Goal: Task Accomplishment & Management: Use online tool/utility

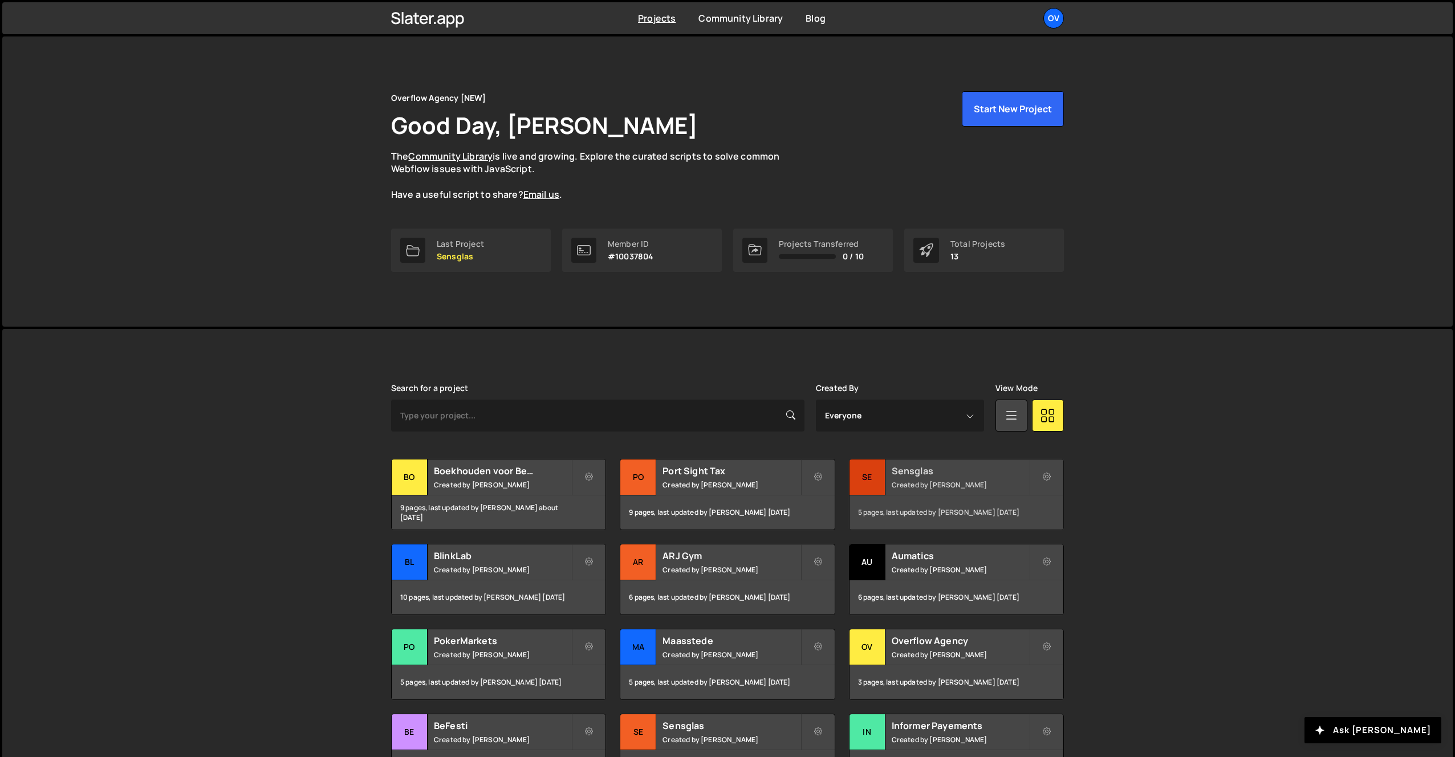
click at [912, 466] on h2 "Sensglas" at bounding box center [960, 471] width 137 height 13
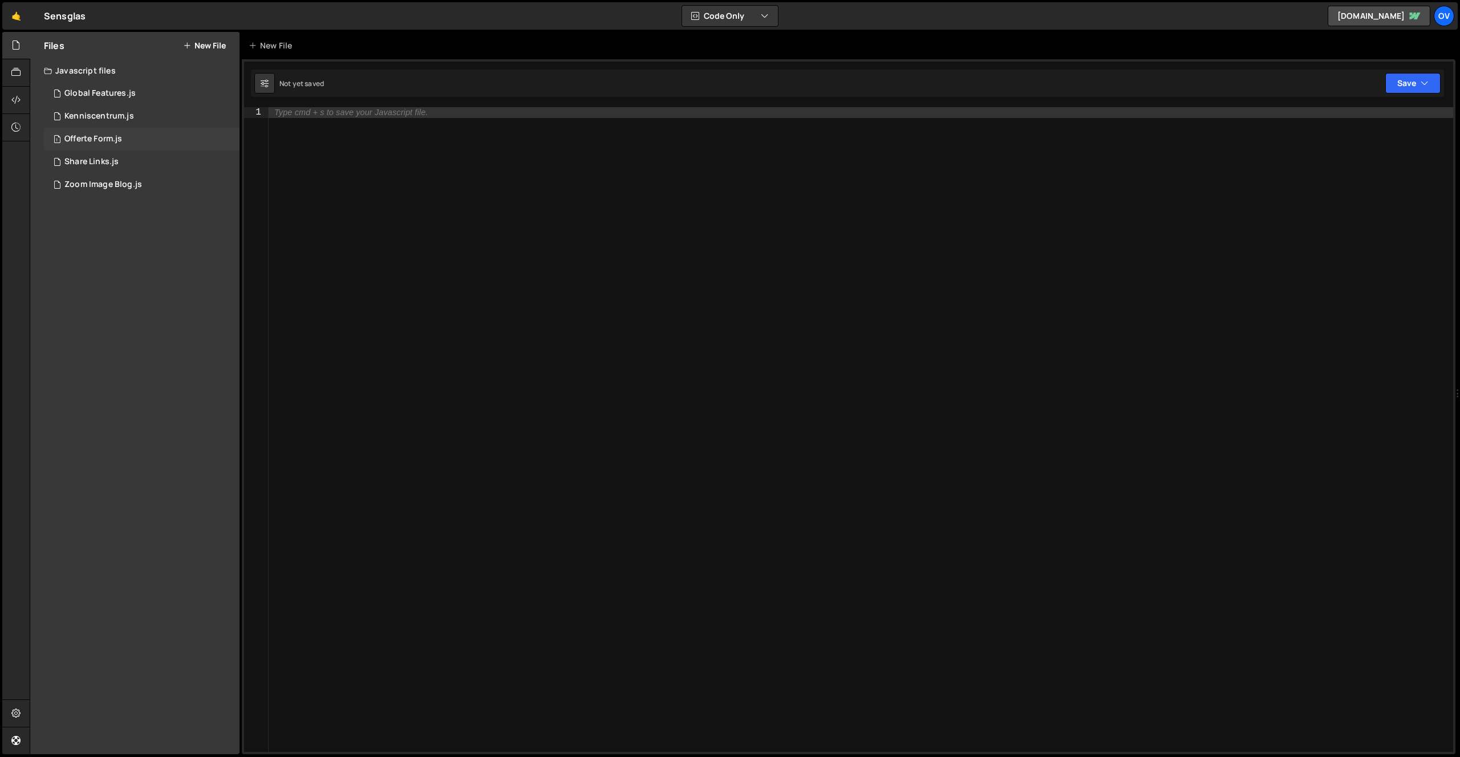
click at [113, 135] on div "Offerte Form.js" at bounding box center [93, 139] width 58 height 10
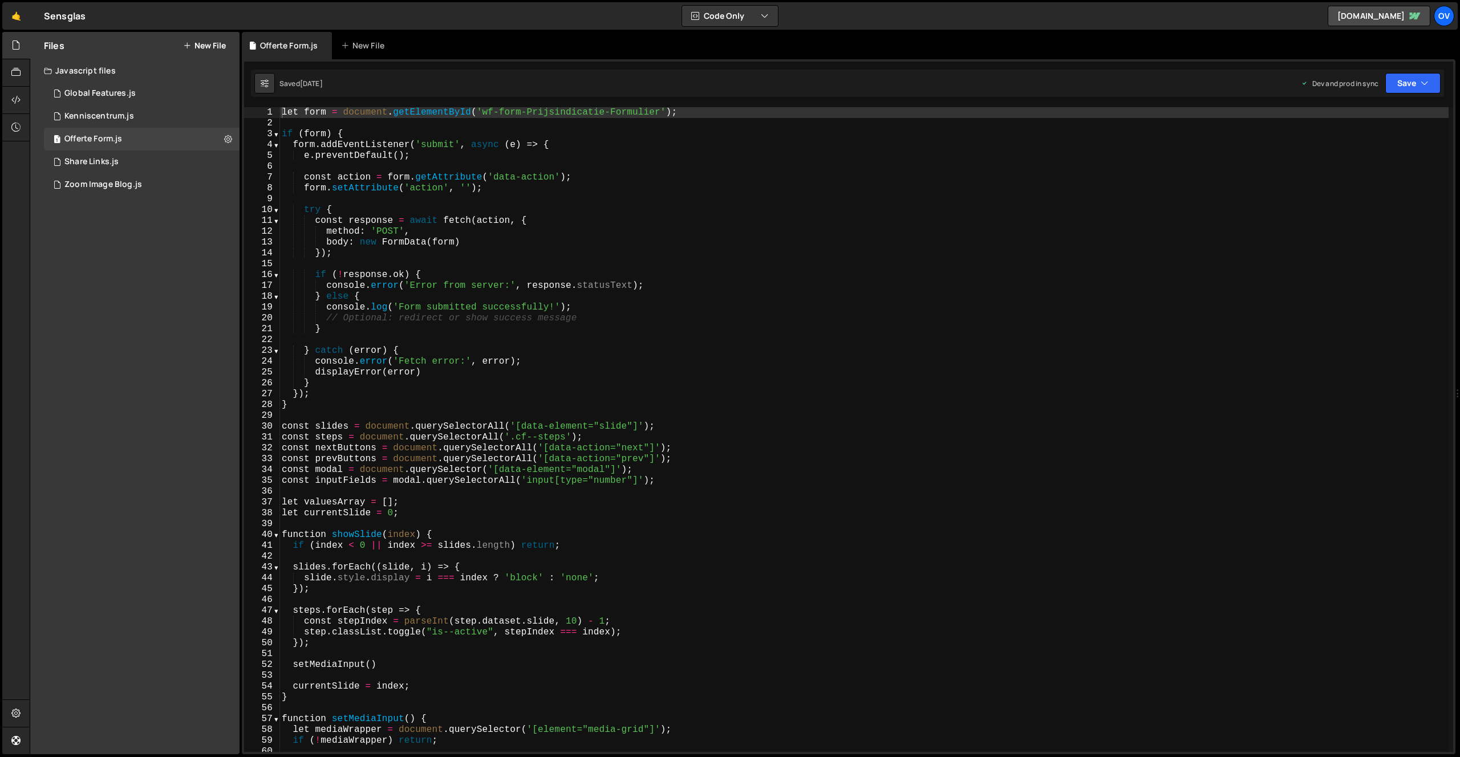
type textarea "method: 'POST',"
click at [575, 229] on div "let form = document . getElementById ( 'wf-form-Prijsindicatie-Formulier' ) ; i…" at bounding box center [863, 440] width 1169 height 667
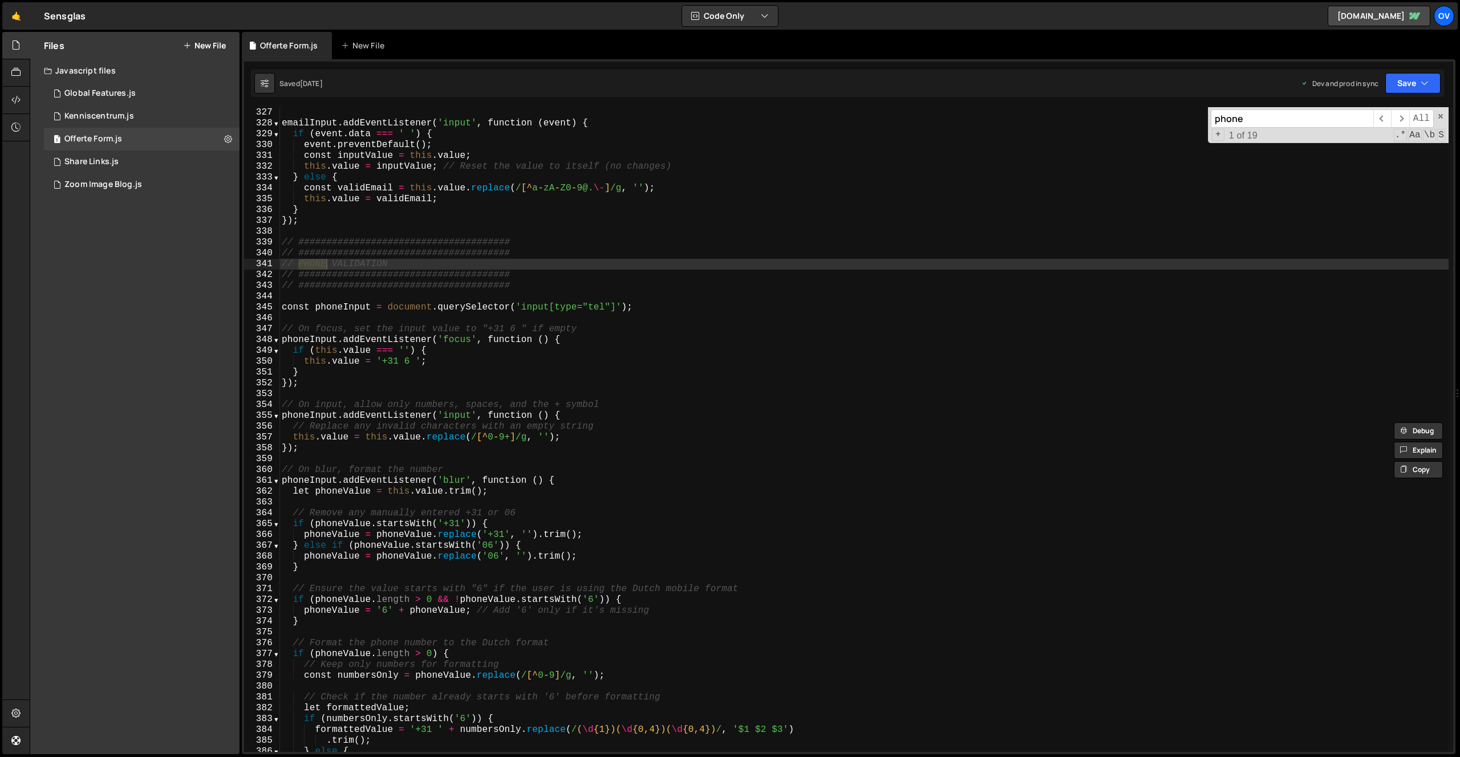
scroll to position [3532, 0]
type input "phone"
click at [282, 244] on div "const emailInput = document . querySelector ( 'input[type="email"]' ) ; emailIn…" at bounding box center [863, 429] width 1169 height 667
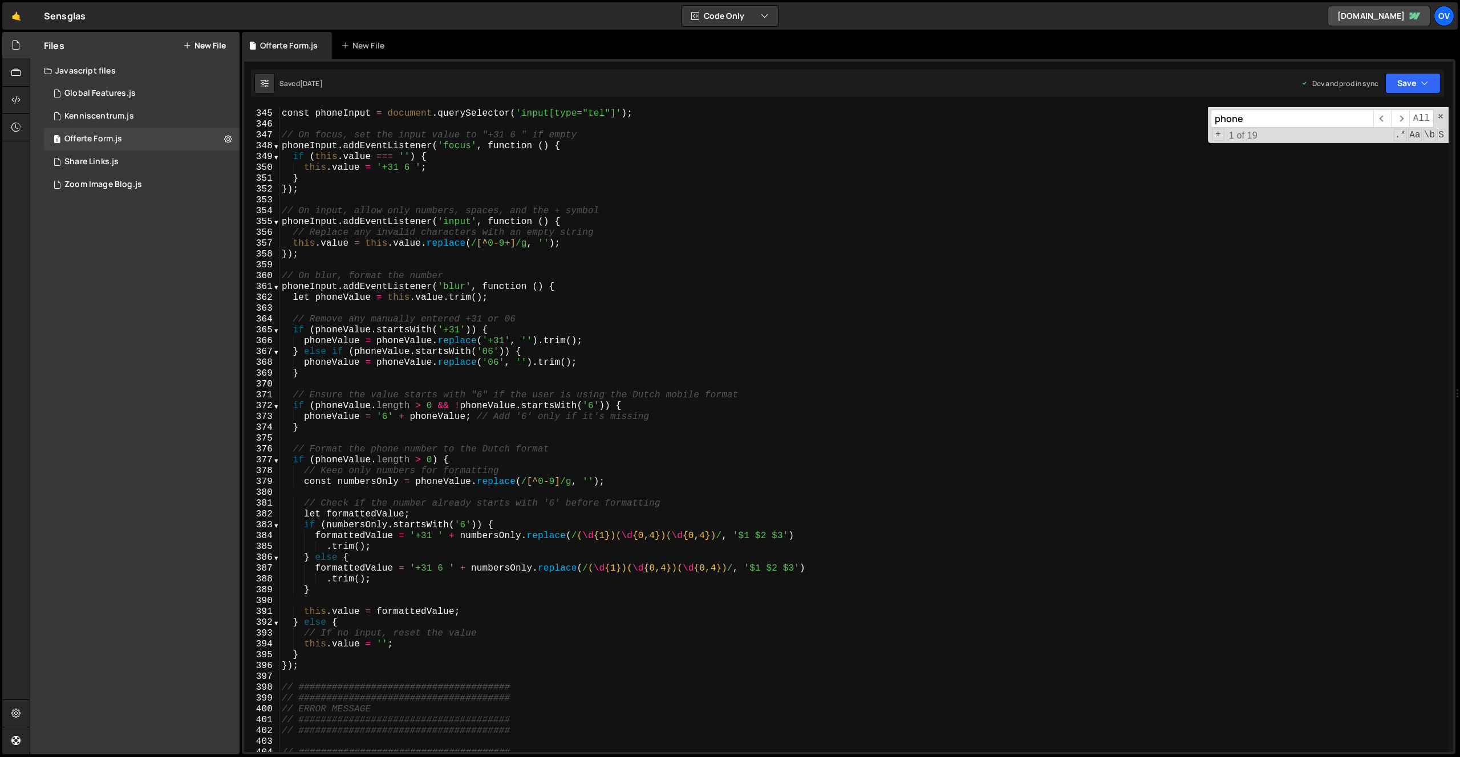
scroll to position [3726, 0]
click at [324, 664] on div "const phoneInput = document . querySelector ( 'input[type="tel"]' ) ; // On foc…" at bounding box center [863, 431] width 1169 height 667
type textarea "} });"
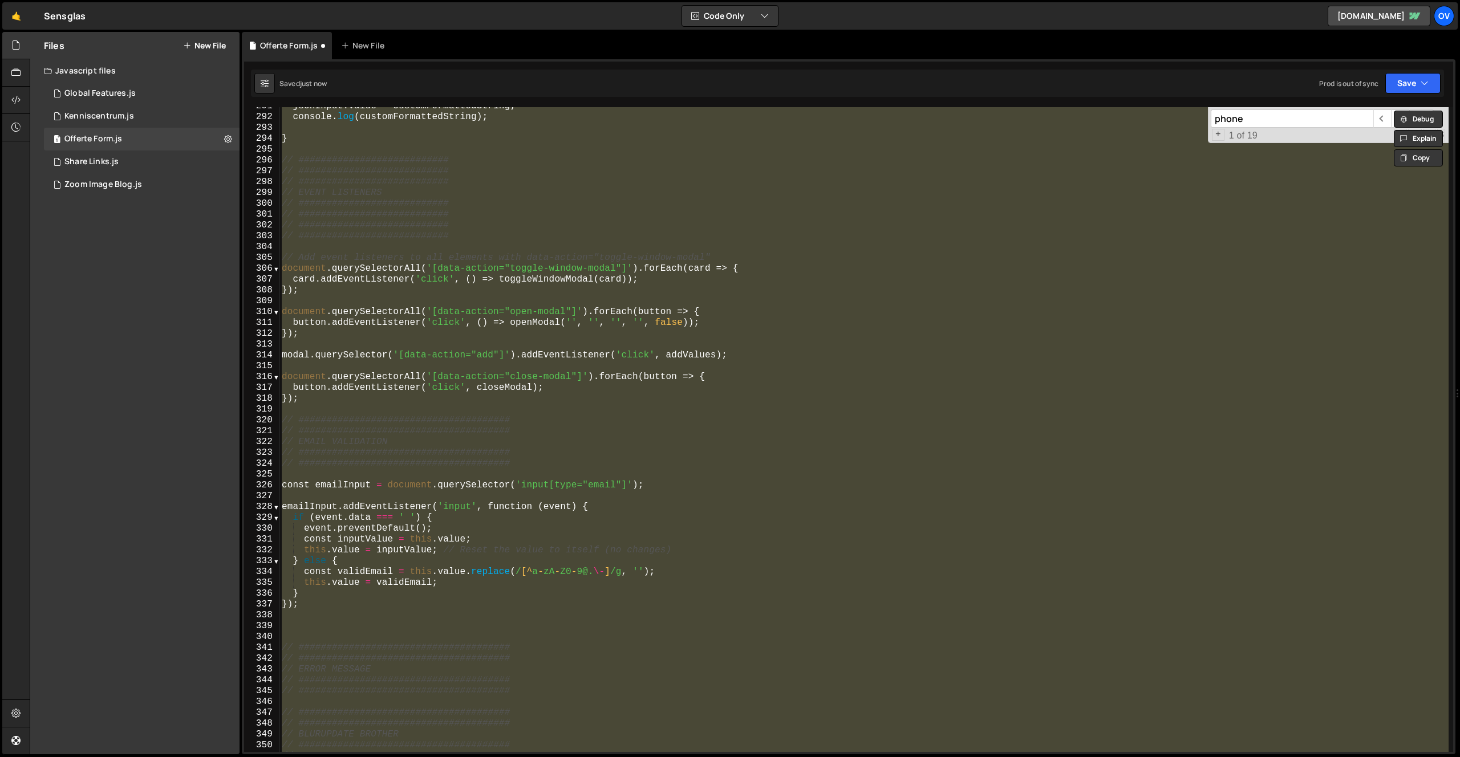
scroll to position [3148, 0]
type textarea "} });"
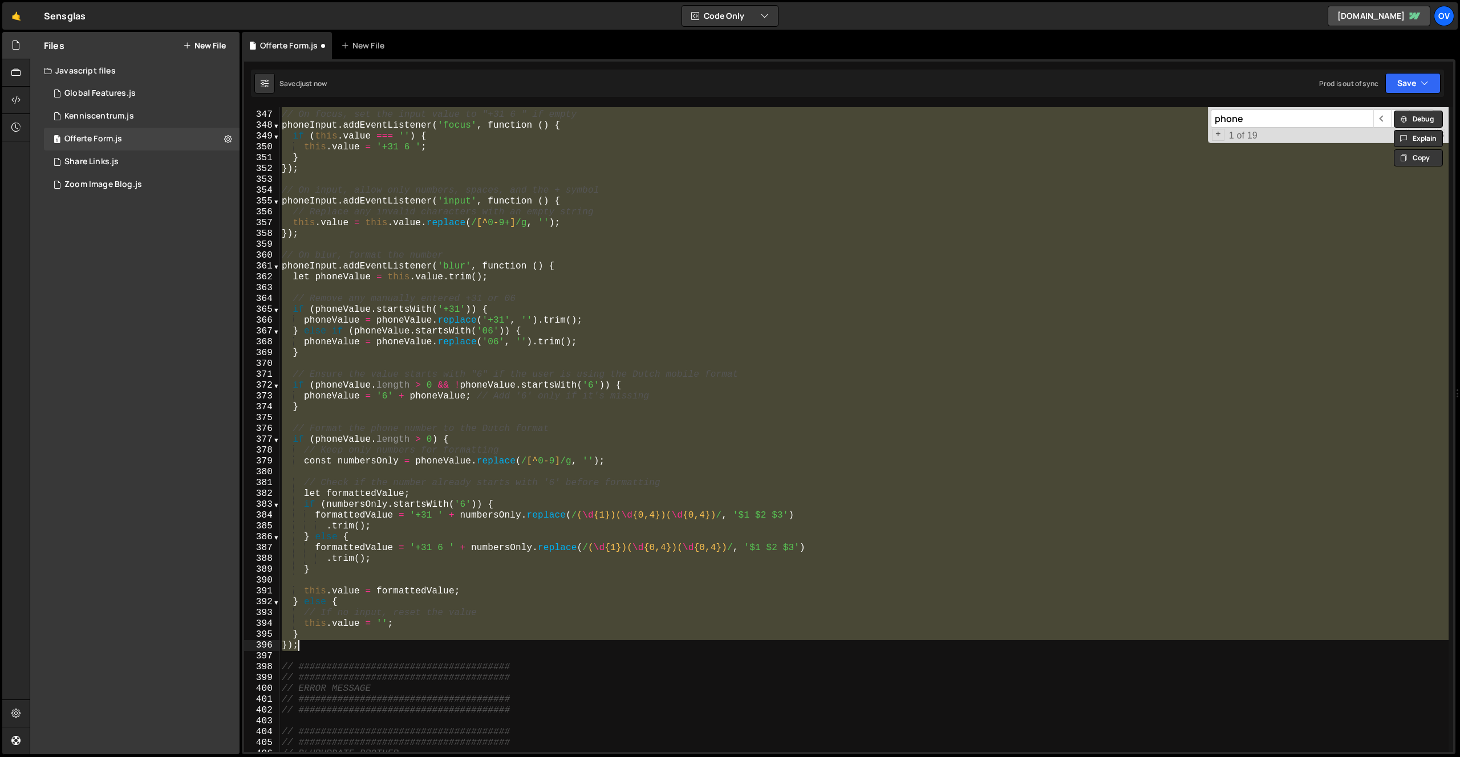
scroll to position [3576, 0]
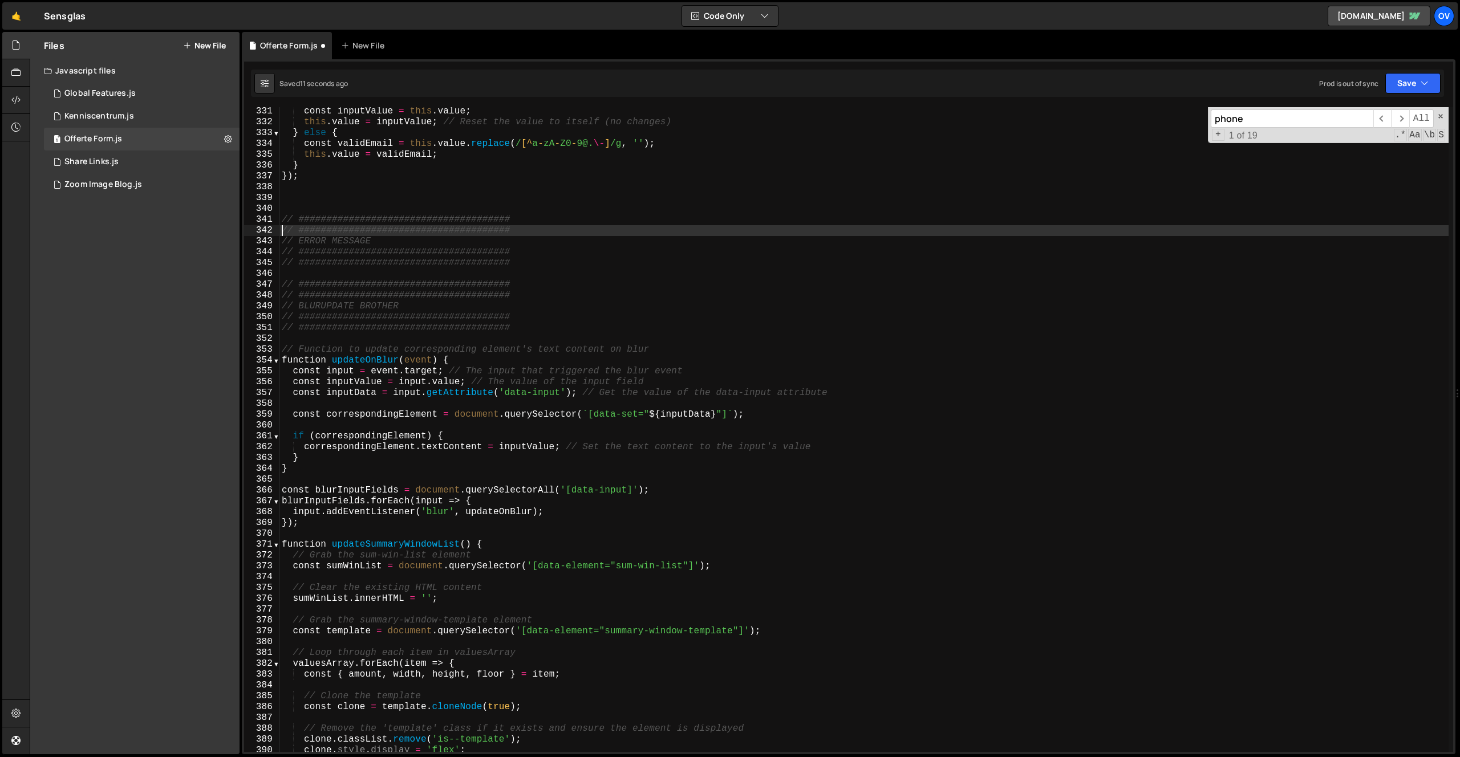
type textarea "// ######################################"
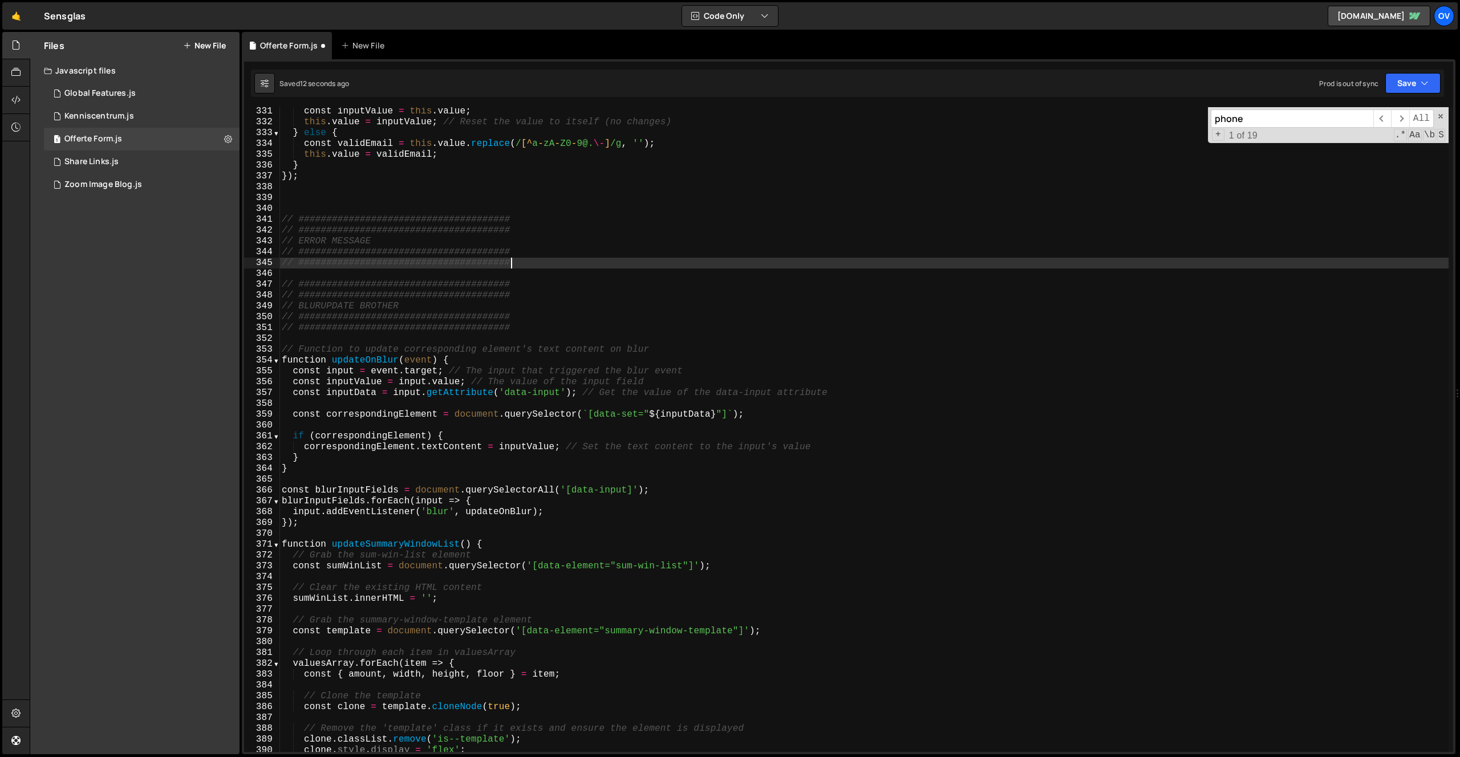
type textarea "// ######################################"
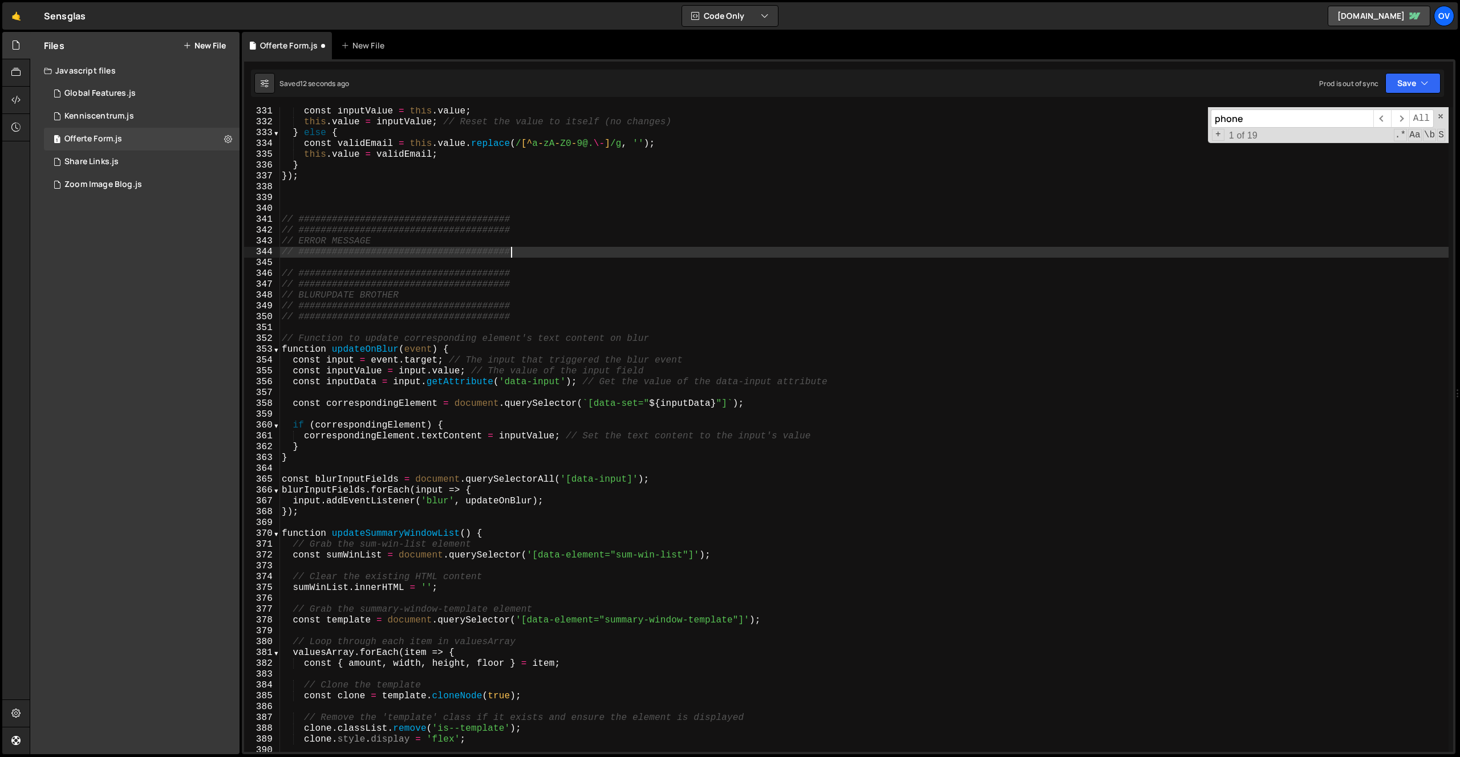
type textarea "// ERROR MESSAGE"
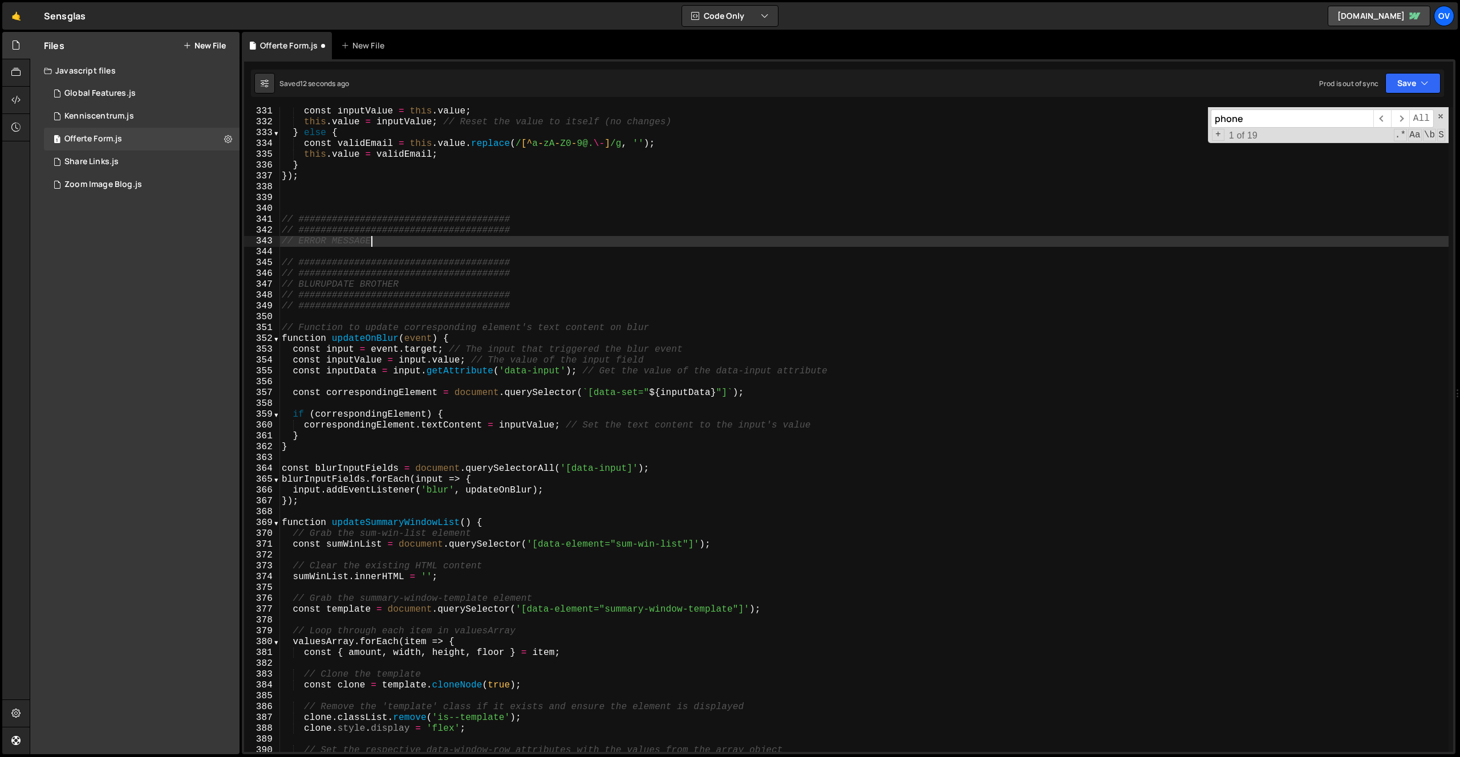
type textarea "// ######################################"
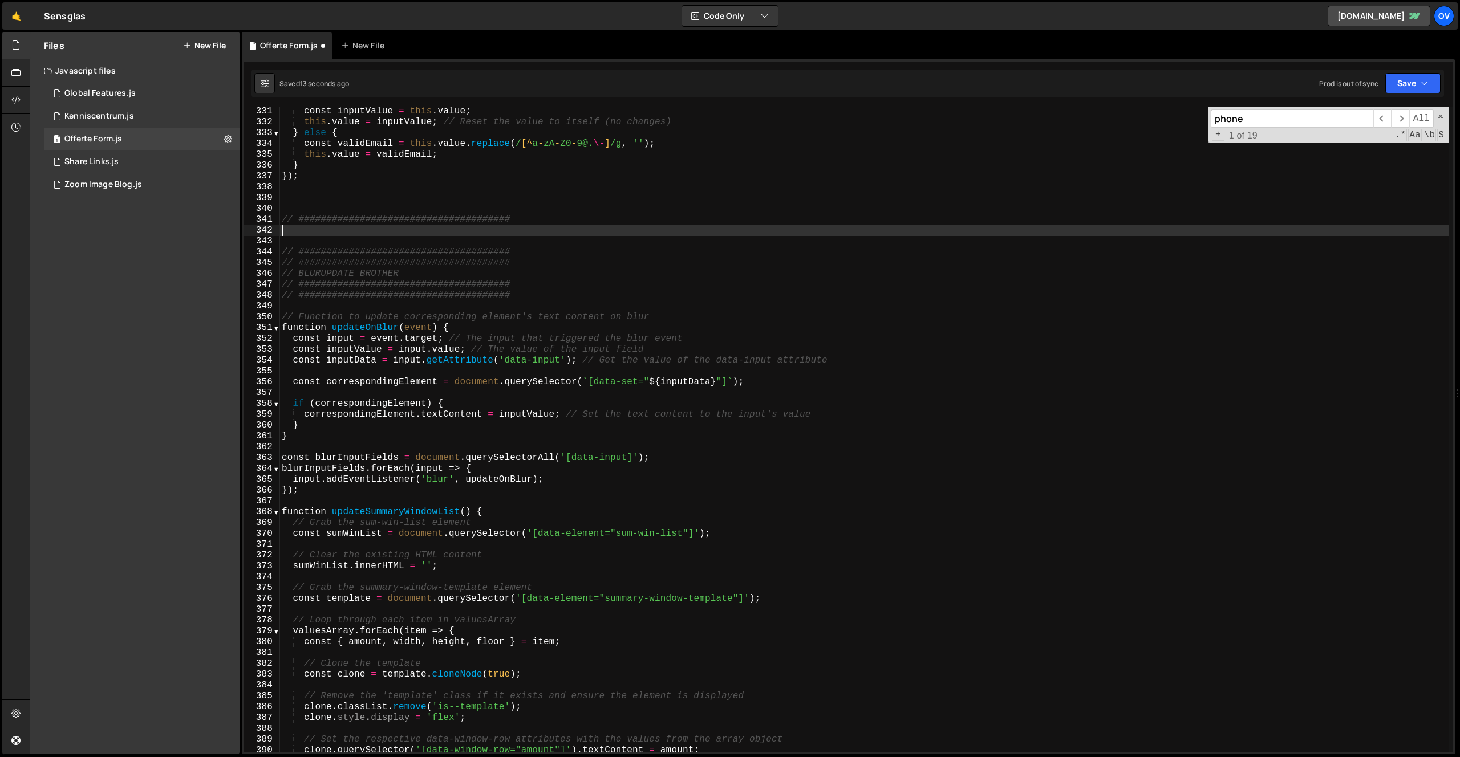
type textarea "// ######################################"
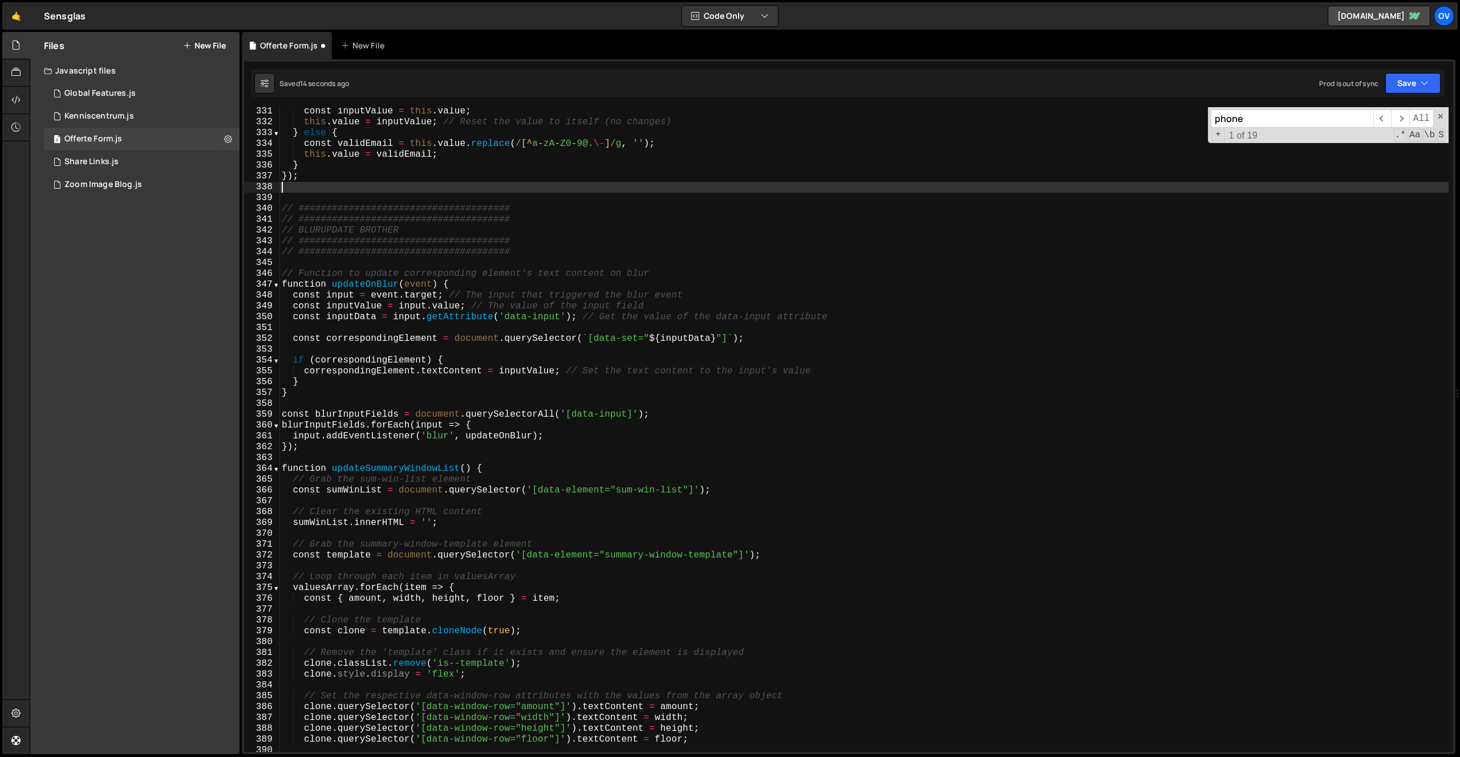
type textarea "});"
